Goal: Information Seeking & Learning: Learn about a topic

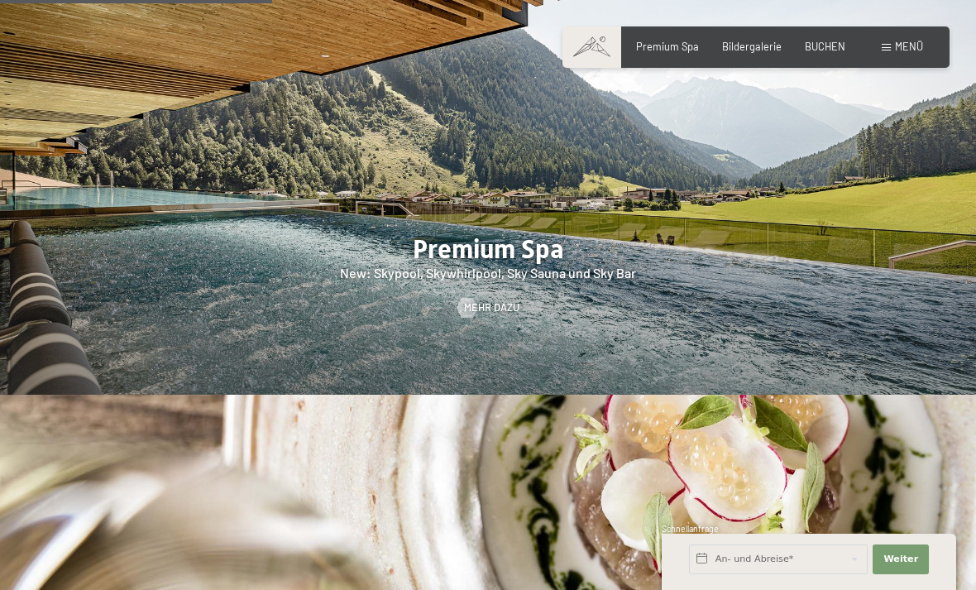
scroll to position [1805, 0]
click at [473, 317] on div at bounding box center [467, 307] width 12 height 20
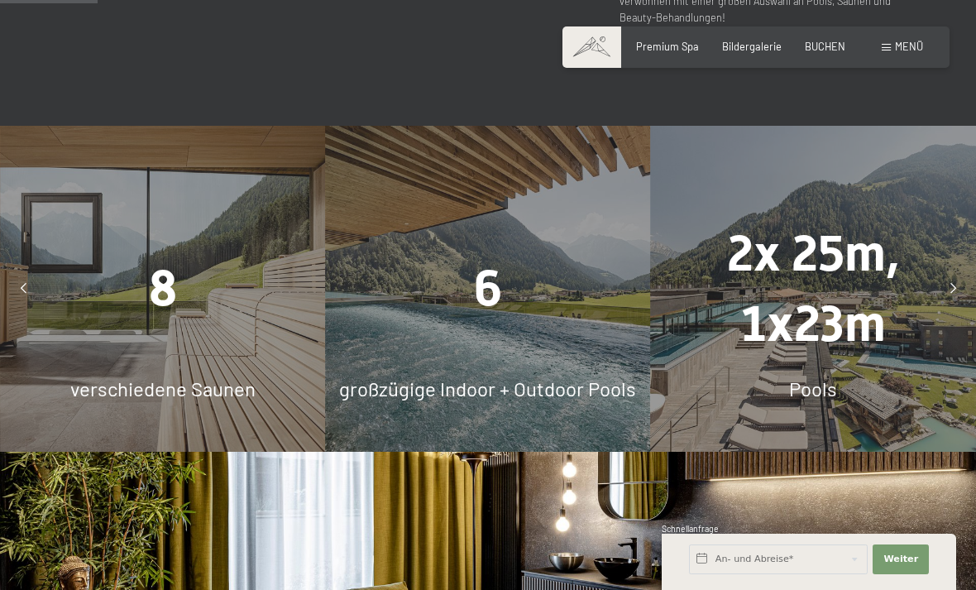
scroll to position [930, 0]
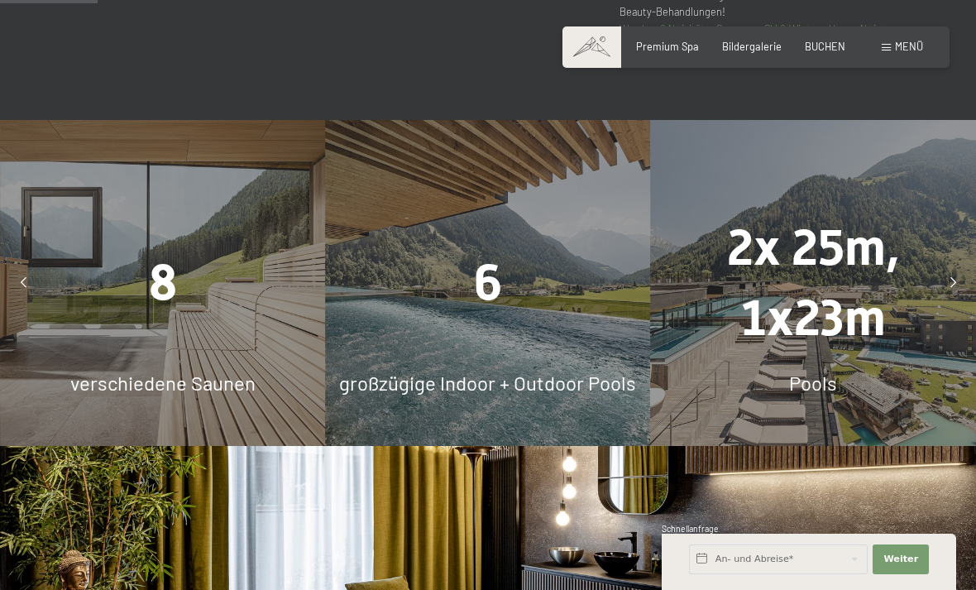
click at [170, 361] on div "8 verschiedene Saunen" at bounding box center [162, 282] width 325 height 325
click at [160, 312] on span "8" at bounding box center [163, 283] width 28 height 58
click at [949, 299] on div at bounding box center [952, 282] width 33 height 33
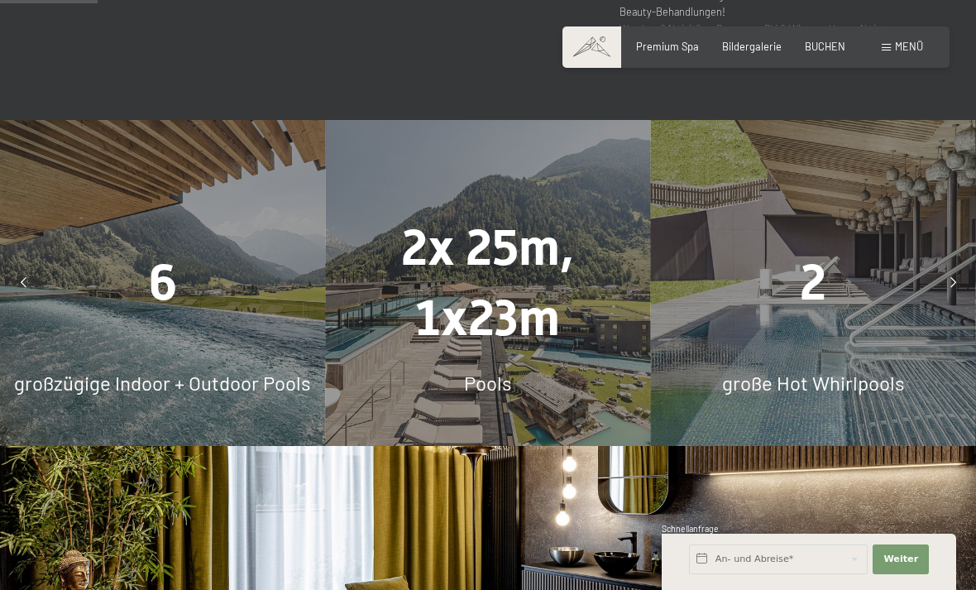
click at [968, 318] on div "2" at bounding box center [813, 283] width 325 height 70
click at [944, 299] on div at bounding box center [952, 282] width 33 height 33
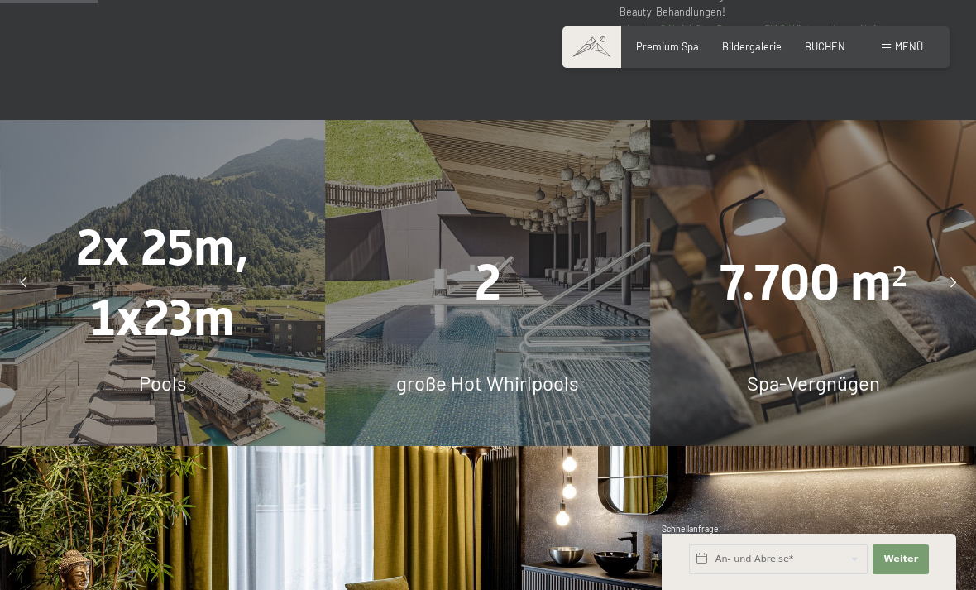
click at [951, 289] on icon at bounding box center [953, 283] width 6 height 11
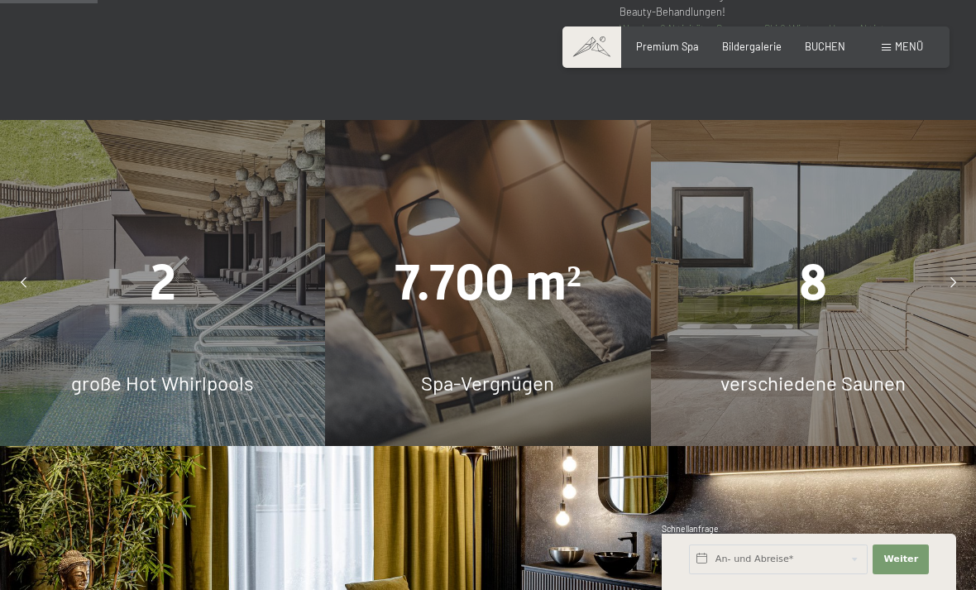
click at [946, 299] on div at bounding box center [952, 282] width 33 height 33
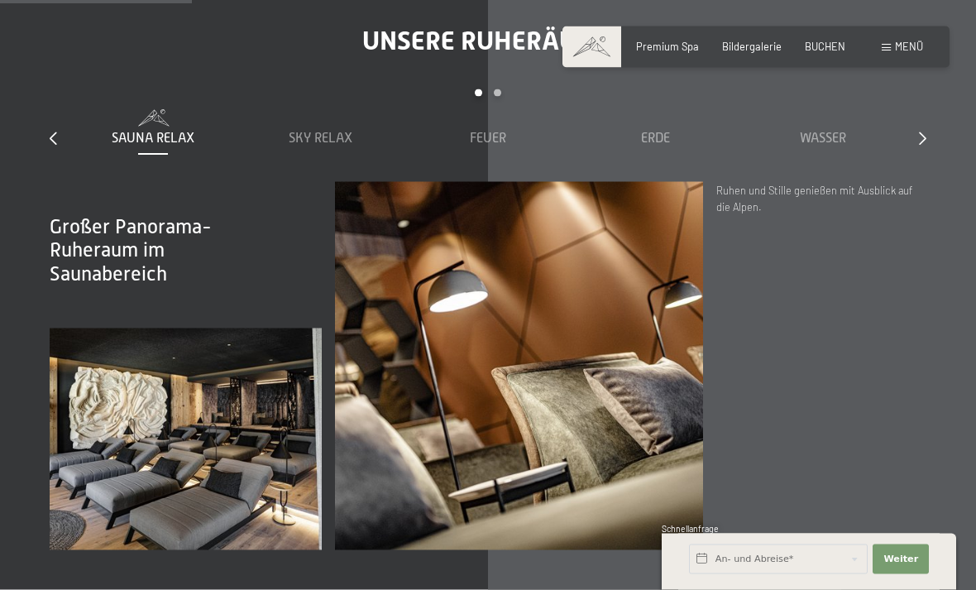
scroll to position [1835, 0]
click at [311, 146] on span "Sky Relax" at bounding box center [321, 138] width 64 height 15
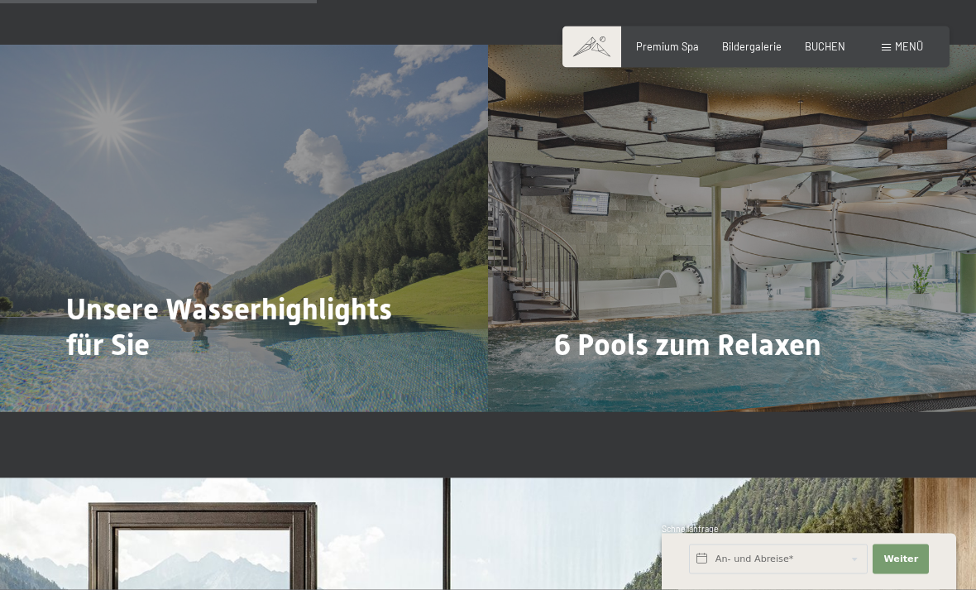
scroll to position [3016, 0]
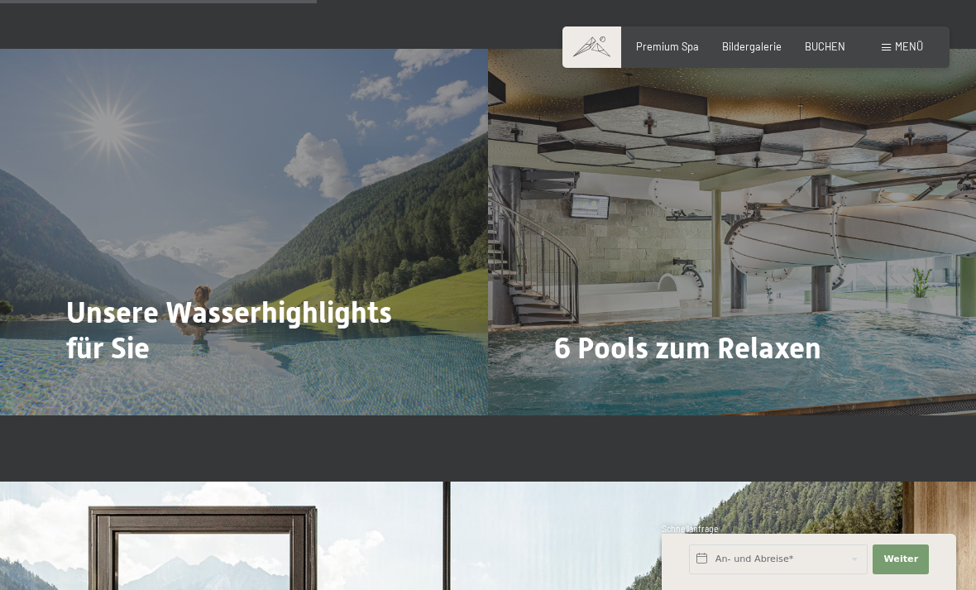
click at [82, 388] on div at bounding box center [76, 394] width 12 height 20
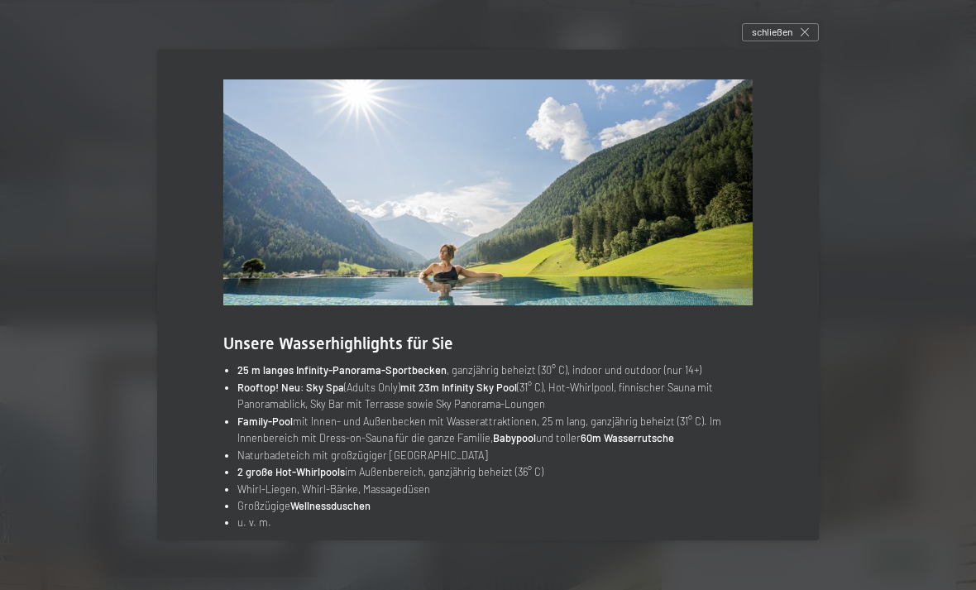
scroll to position [3206, 0]
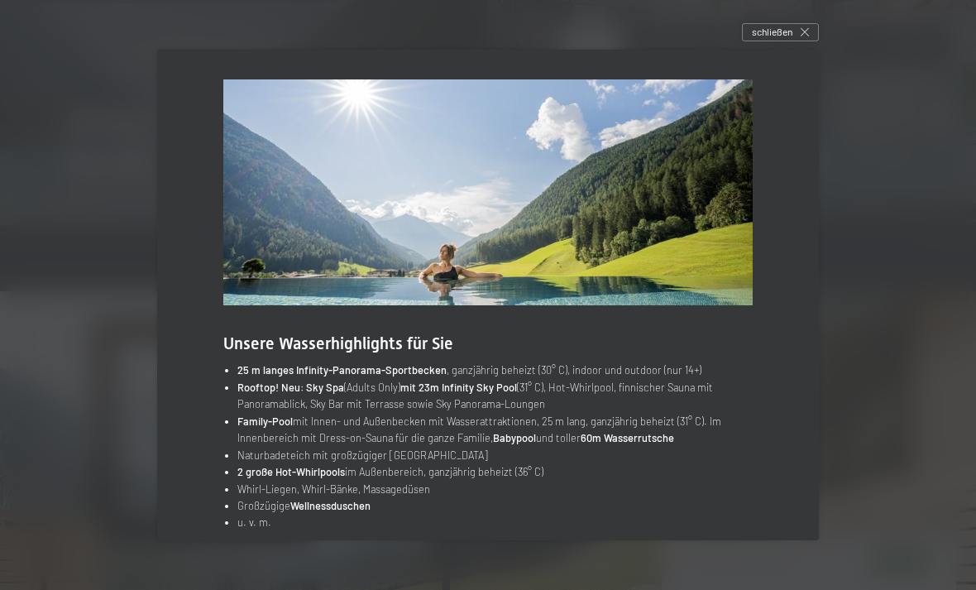
click at [791, 39] on span "schließen" at bounding box center [772, 32] width 41 height 14
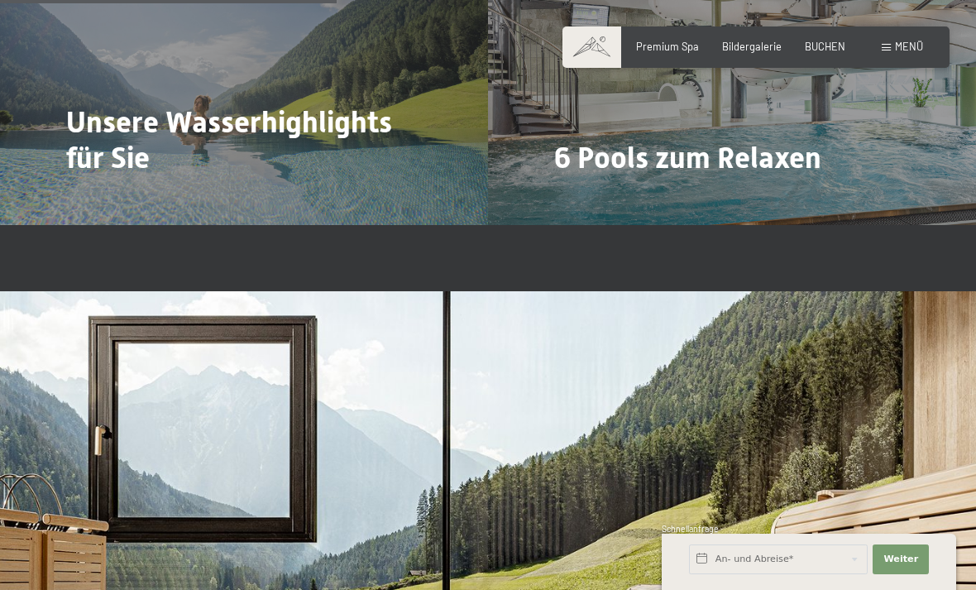
click at [603, 196] on span "Mehr dazu" at bounding box center [588, 203] width 55 height 15
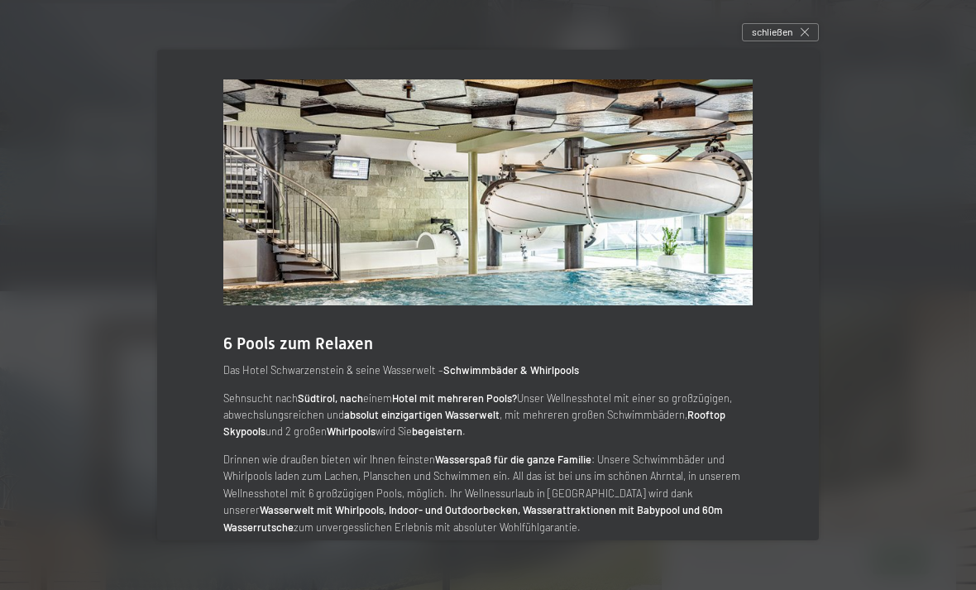
click at [881, 434] on div at bounding box center [488, 295] width 976 height 590
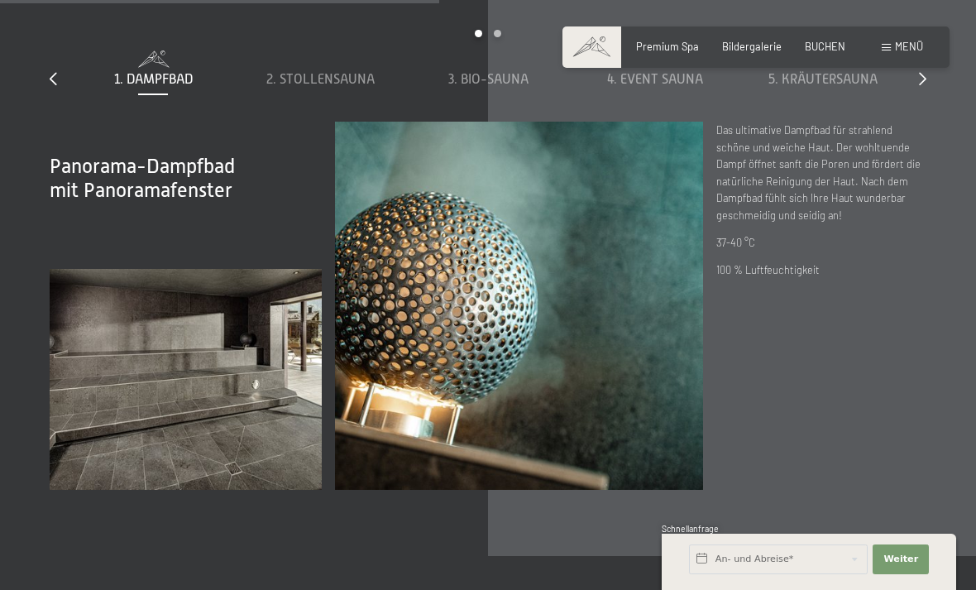
scroll to position [4220, 0]
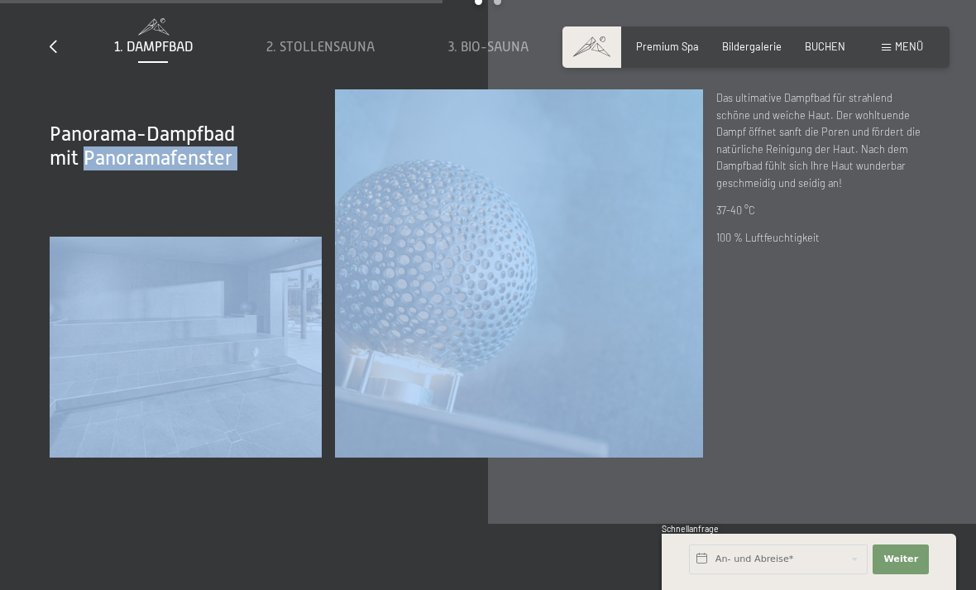
click at [887, 457] on div "Panorama-Dampfbad mit Panoramafenster Das ultimative Dampfbad für strahlend sch…" at bounding box center [821, 273] width 210 height 368
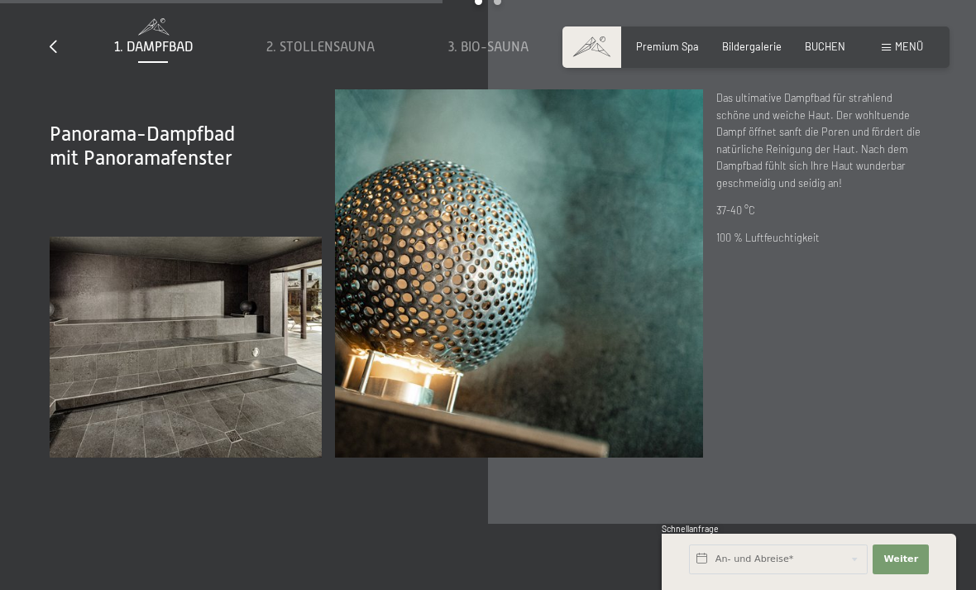
click at [925, 53] on icon at bounding box center [922, 46] width 7 height 13
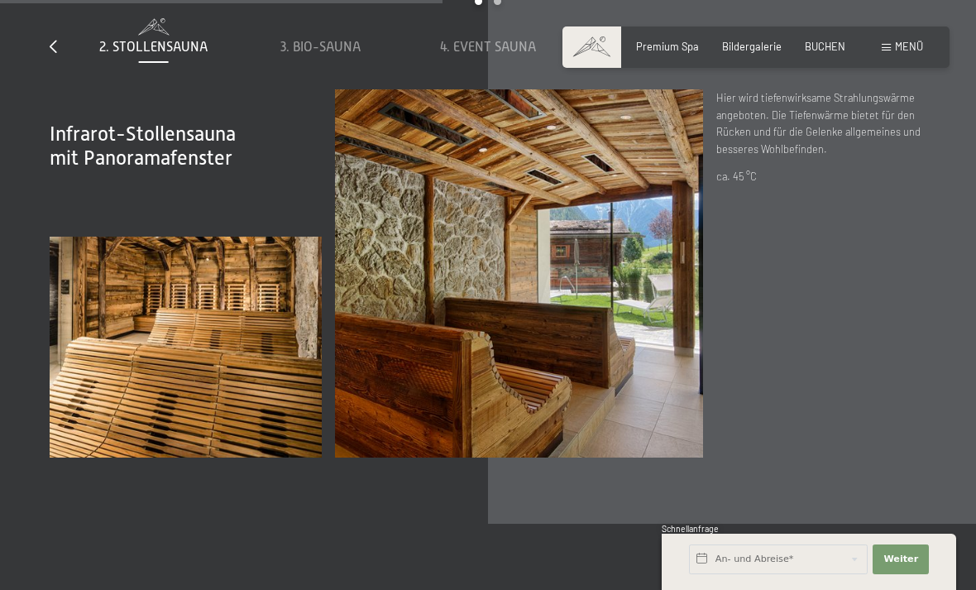
click at [920, 53] on icon at bounding box center [922, 46] width 7 height 13
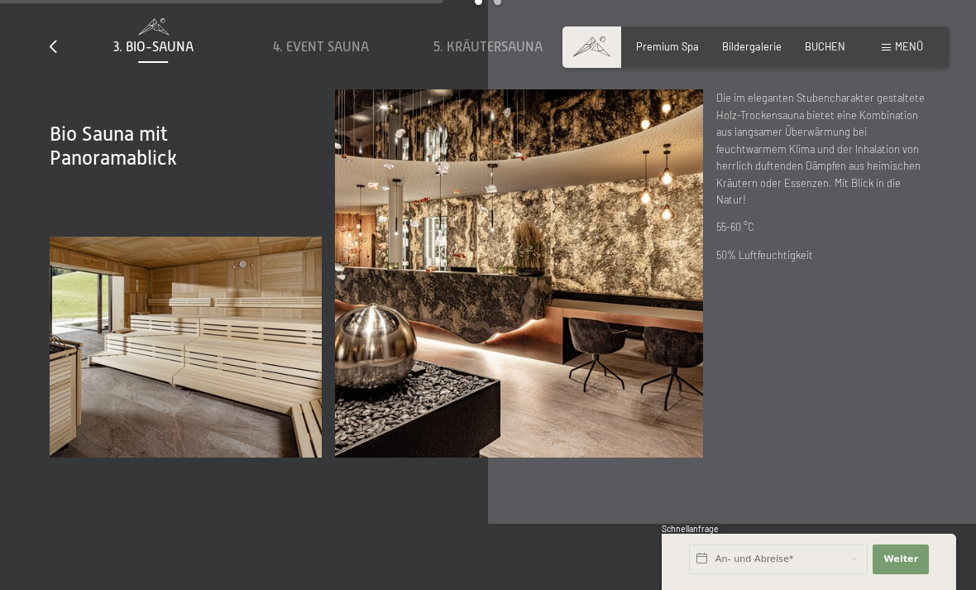
click at [915, 89] on div "slide 3 to 7 of 8 1. Dampfbad 2. Stollensauna 3. Bio-Sauna 4. Event Sauna 5. Kr…" at bounding box center [488, 44] width 877 height 92
click at [925, 56] on div at bounding box center [922, 47] width 7 height 18
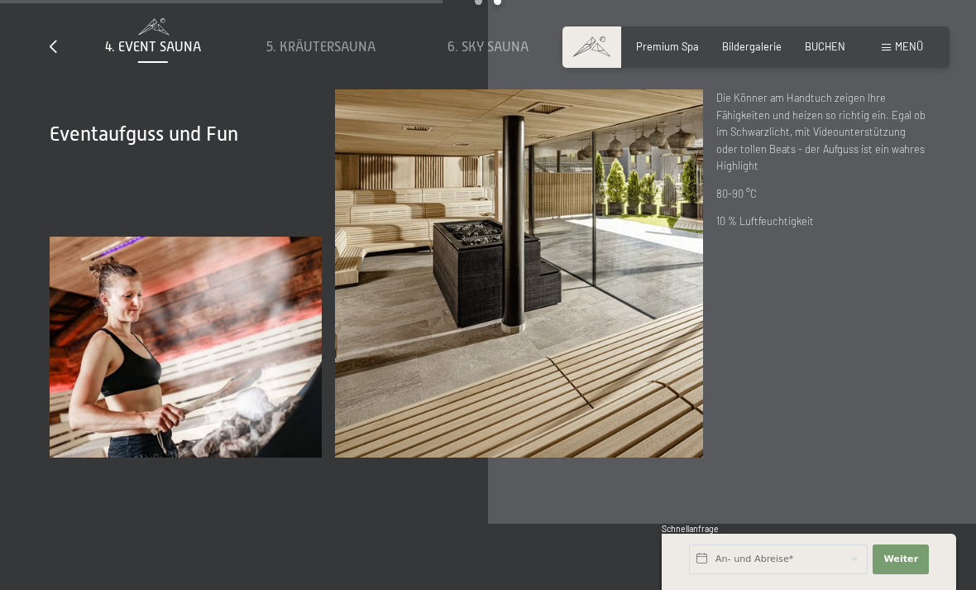
click at [920, 53] on icon at bounding box center [922, 46] width 7 height 13
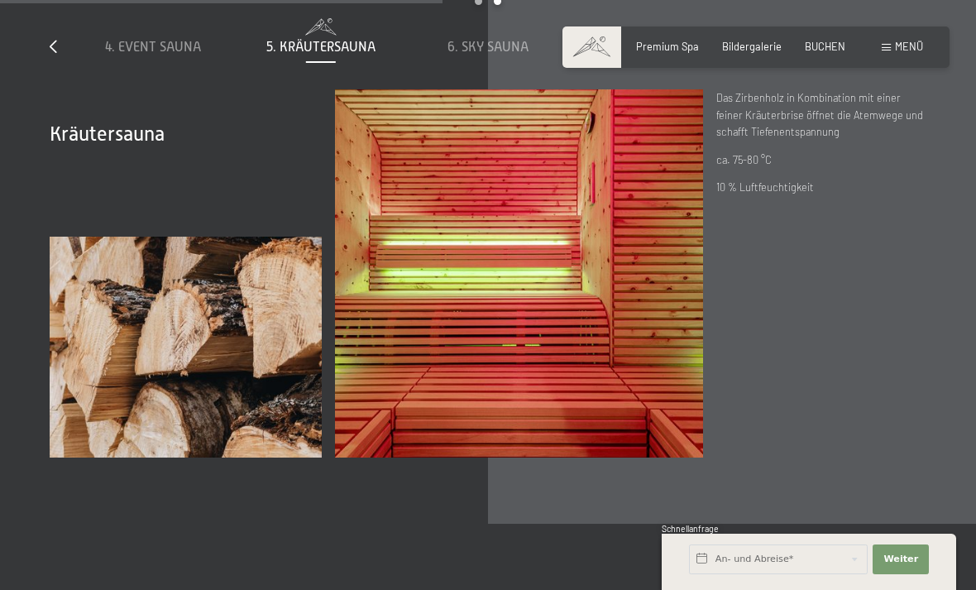
click at [922, 56] on div at bounding box center [922, 47] width 7 height 18
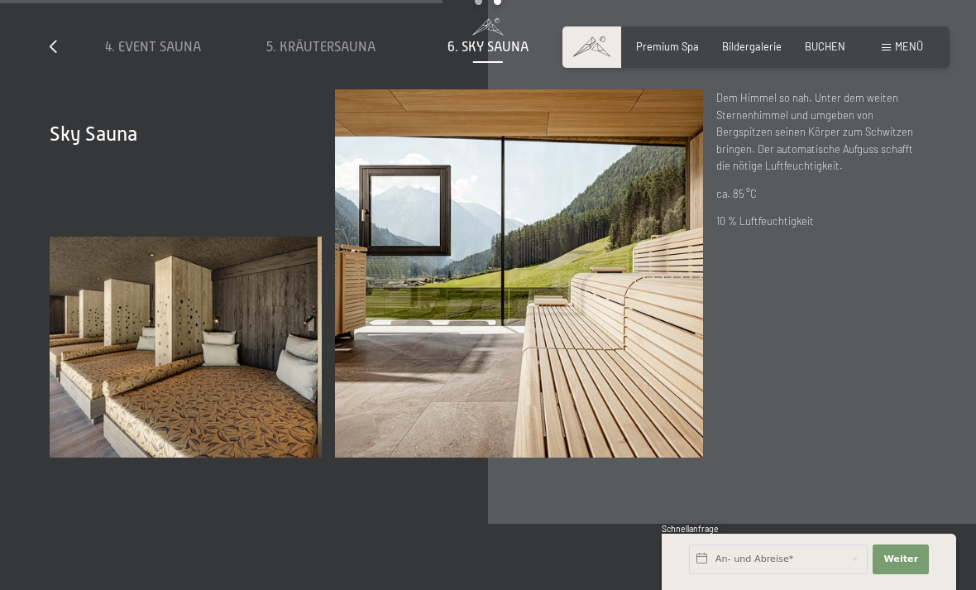
click at [925, 53] on icon at bounding box center [922, 46] width 7 height 13
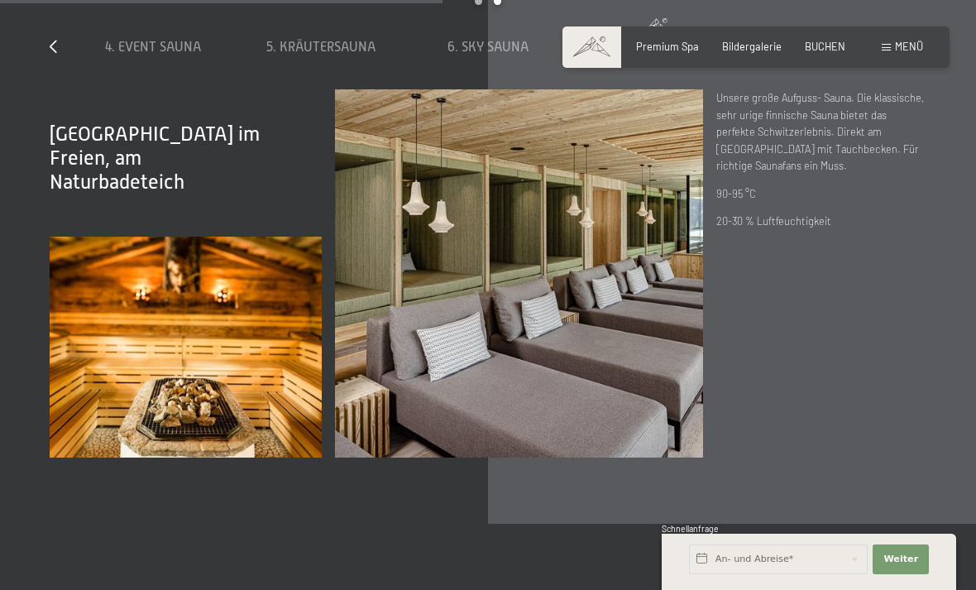
click at [853, 55] on span "8. Dress-on-Biosauna" at bounding box center [823, 47] width 142 height 15
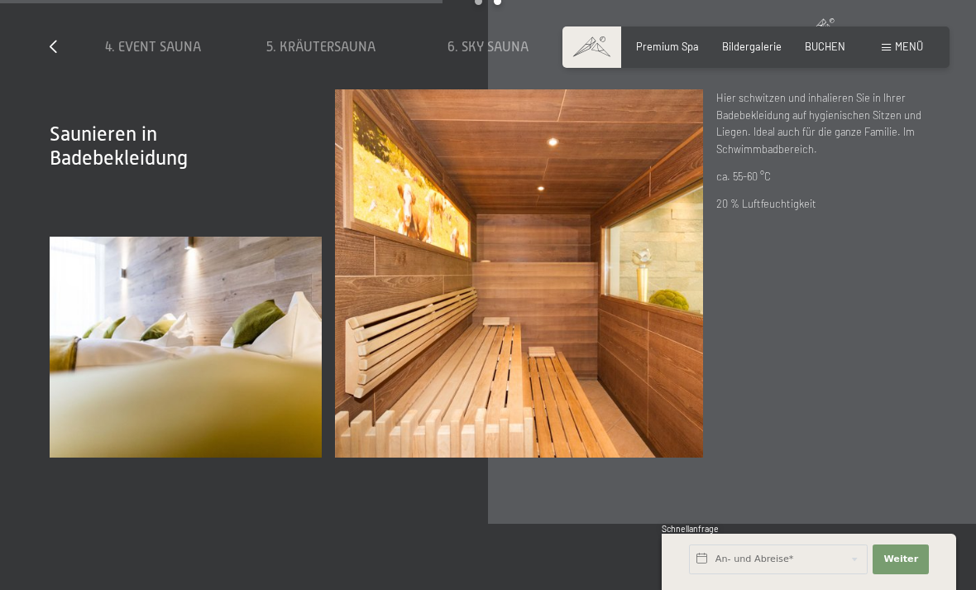
click at [922, 53] on icon at bounding box center [922, 46] width 7 height 13
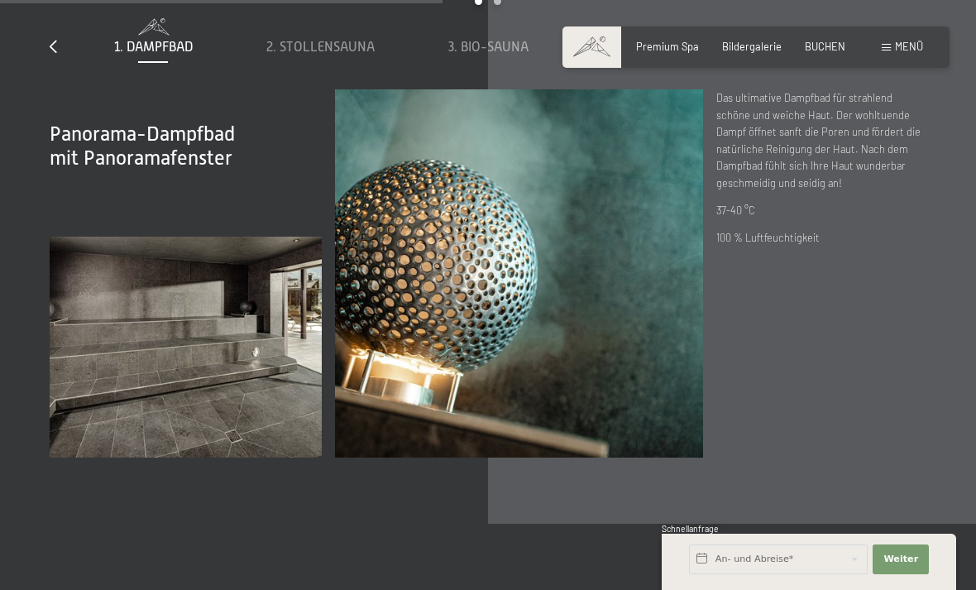
click at [920, 53] on icon at bounding box center [922, 46] width 7 height 13
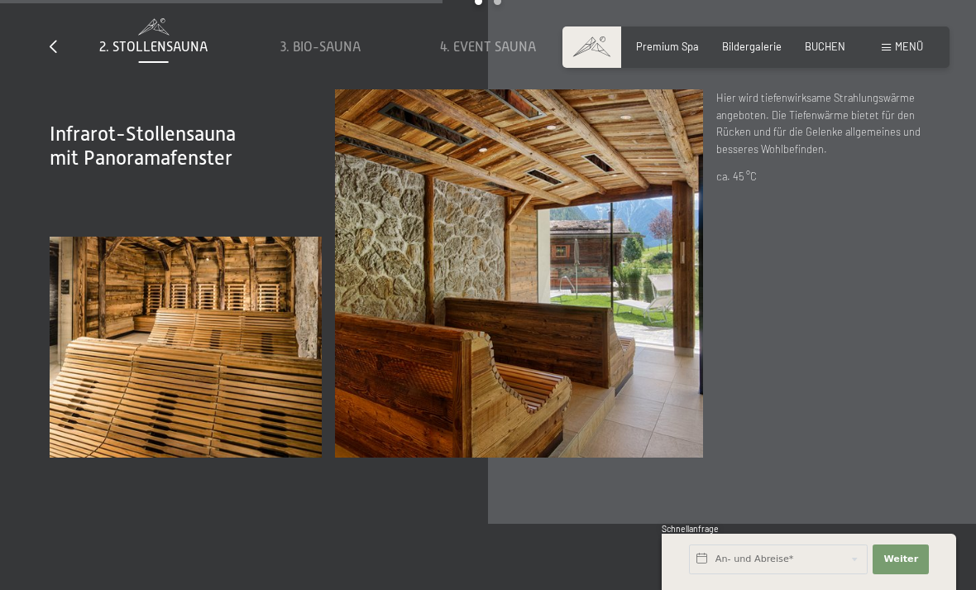
click at [920, 53] on icon at bounding box center [922, 46] width 7 height 13
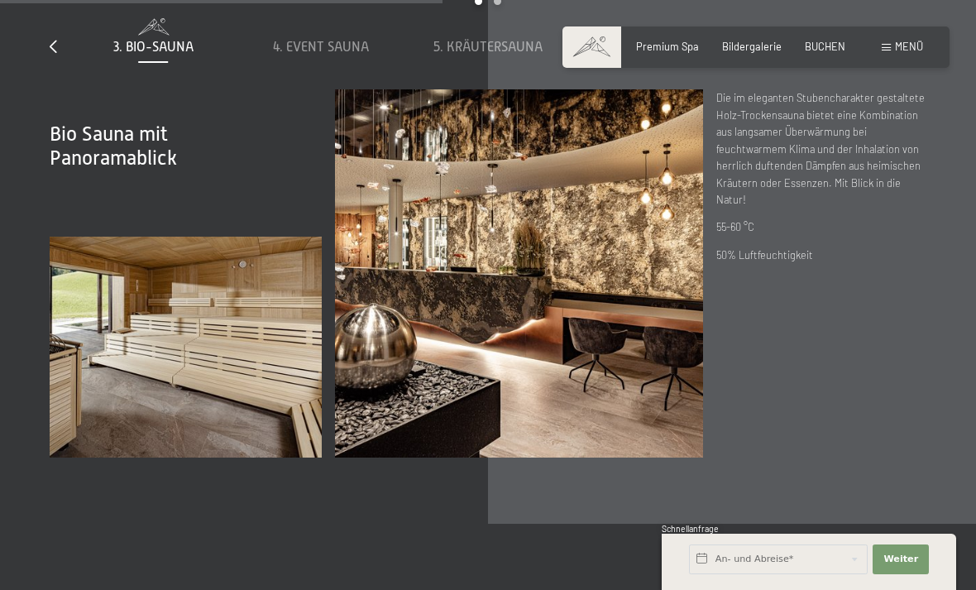
click at [921, 53] on icon at bounding box center [922, 46] width 7 height 13
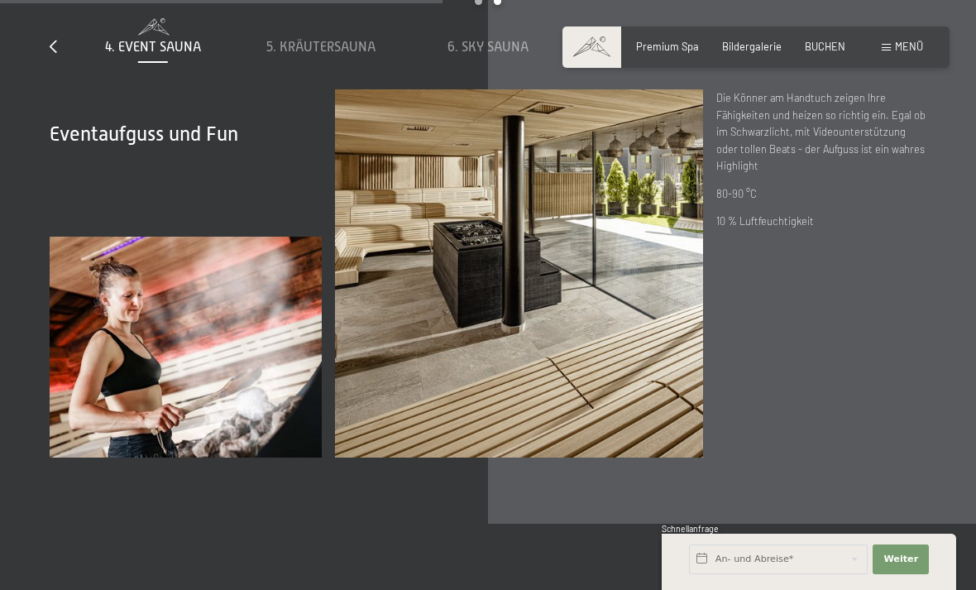
click at [858, 55] on span "8. Dress-on-Biosauna" at bounding box center [823, 47] width 142 height 15
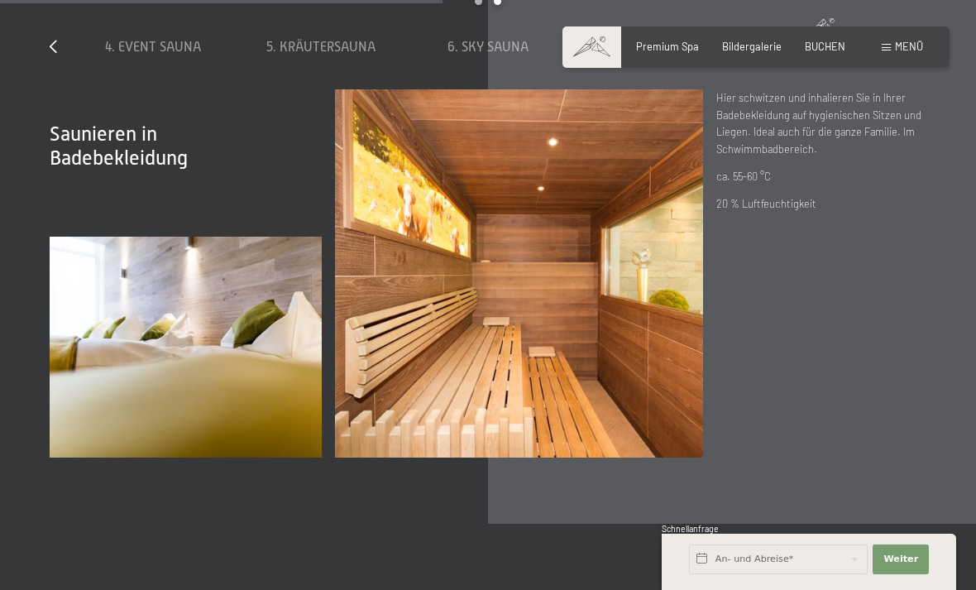
click at [925, 53] on icon at bounding box center [922, 46] width 7 height 13
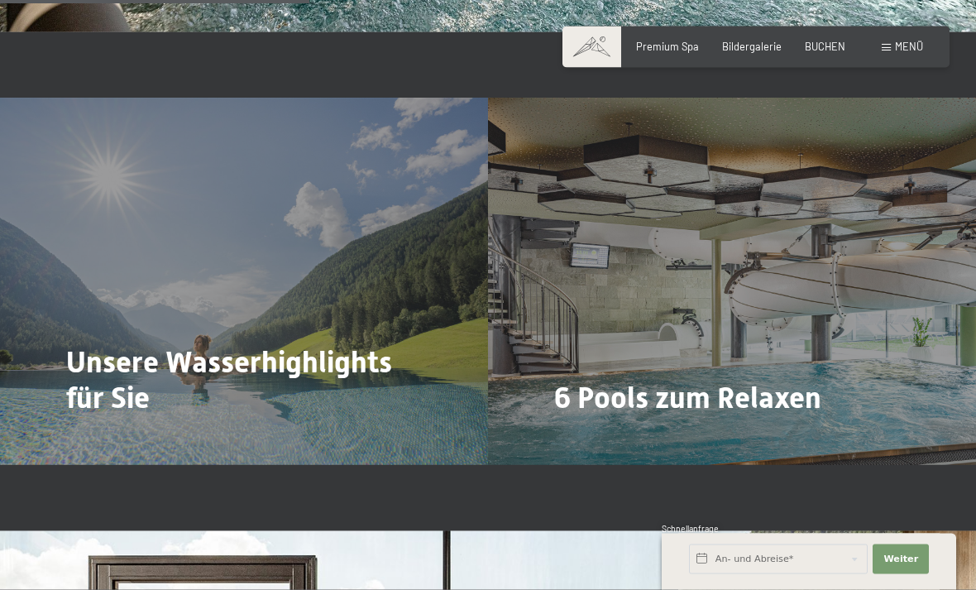
scroll to position [2967, 0]
click at [91, 435] on span "Mehr dazu" at bounding box center [100, 442] width 55 height 15
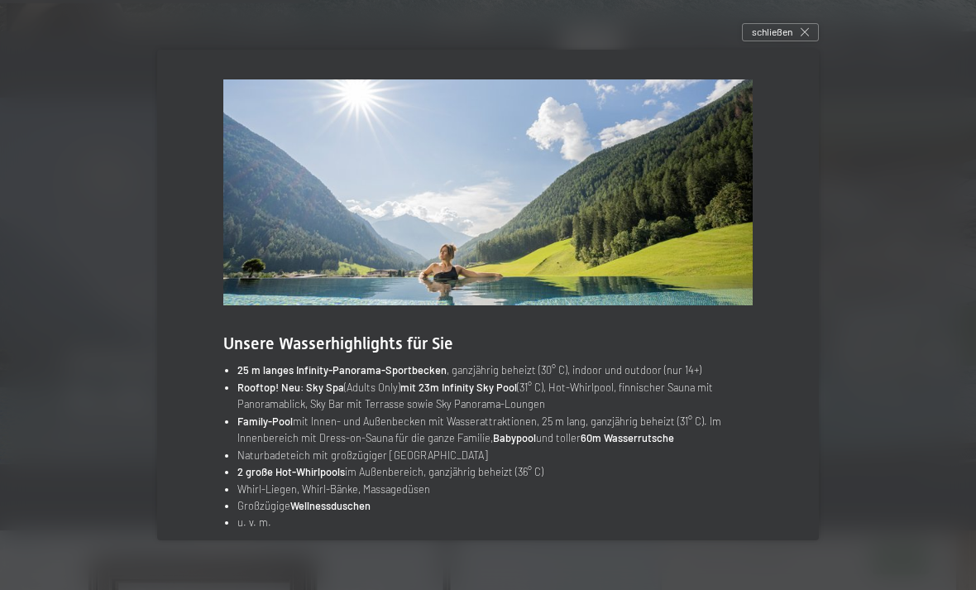
click at [801, 472] on div "Unsere Wasserhighlights für Sie 25 m langes Infinity-Panorama-Sportbecken , gan…" at bounding box center [488, 305] width 662 height 511
click at [797, 41] on div "schließen" at bounding box center [780, 32] width 77 height 18
